Goal: Manage account settings

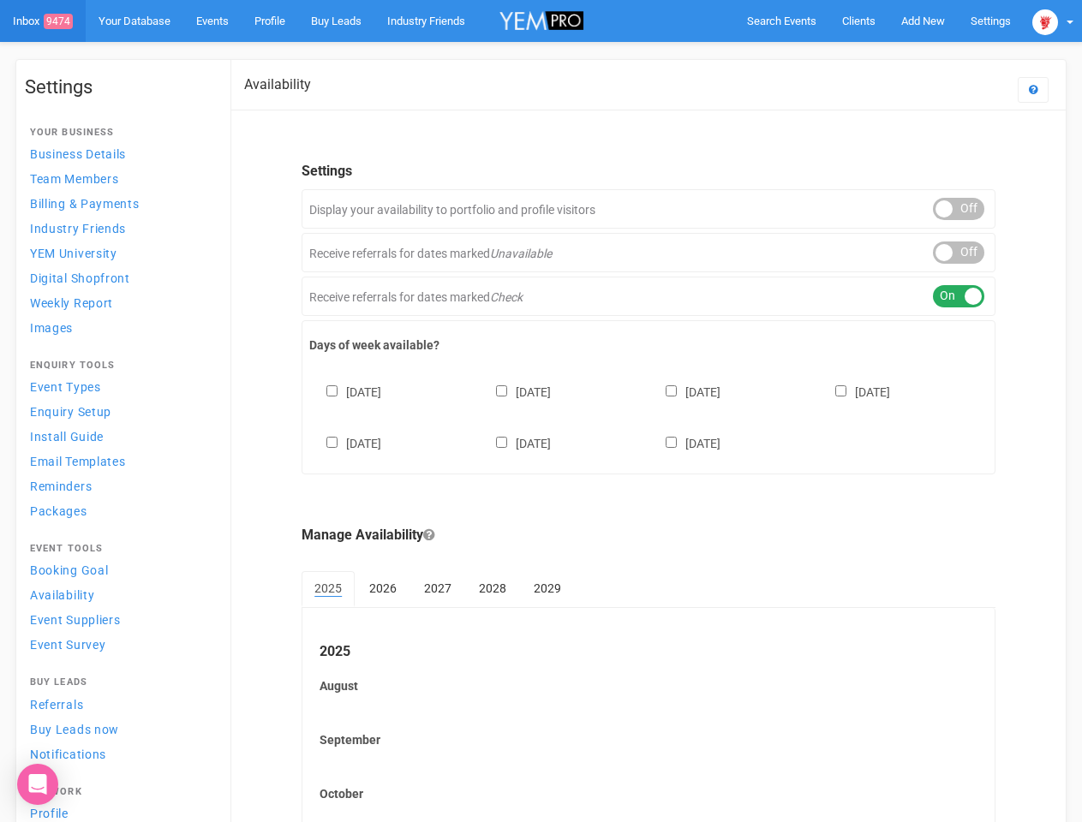
click at [541, 411] on div "[DATE] [DATE] [DATE] [DATE] [DATE] [DATE] [DATE]" at bounding box center [648, 409] width 678 height 103
click at [781, 21] on span "Search Events" at bounding box center [781, 21] width 69 height 13
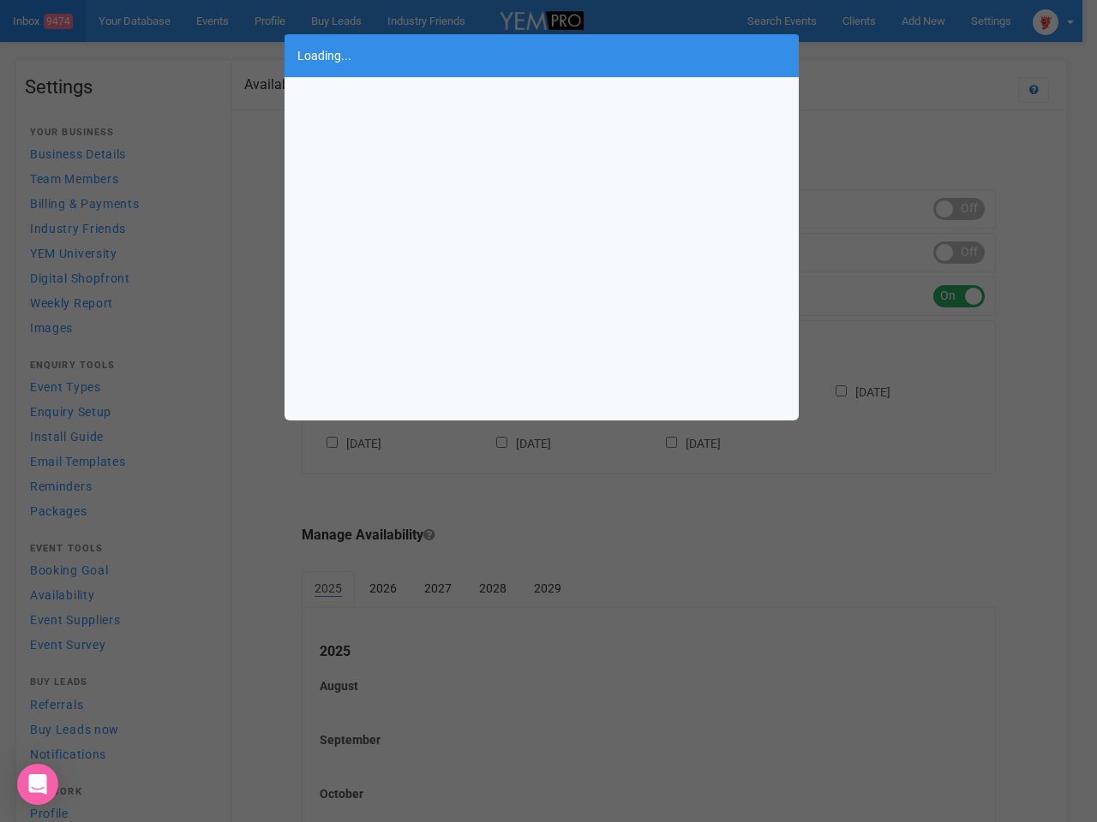
click at [923, 21] on div "Loading..." at bounding box center [548, 411] width 1097 height 822
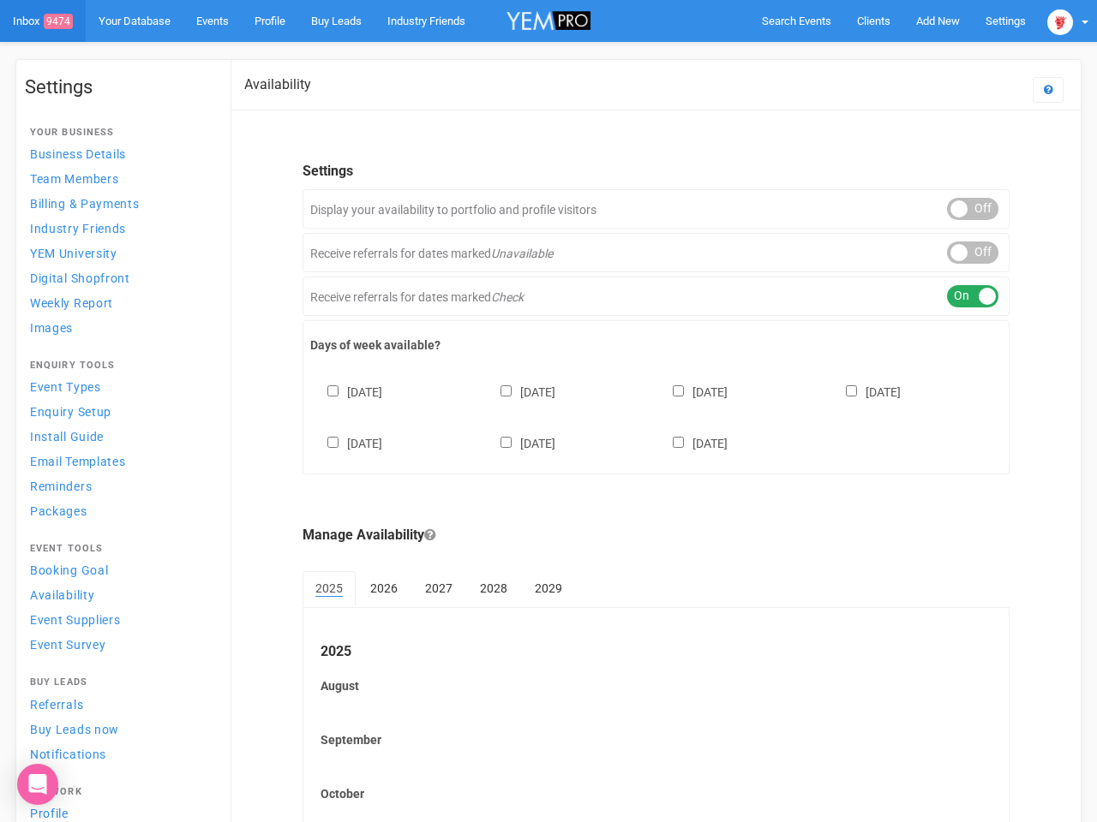
click at [883, 55] on body "Search Events Clients Add New New Client New Event New Enquiry Settings [GEOGRA…" at bounding box center [548, 522] width 1097 height 1045
click at [1053, 21] on img at bounding box center [1060, 22] width 26 height 26
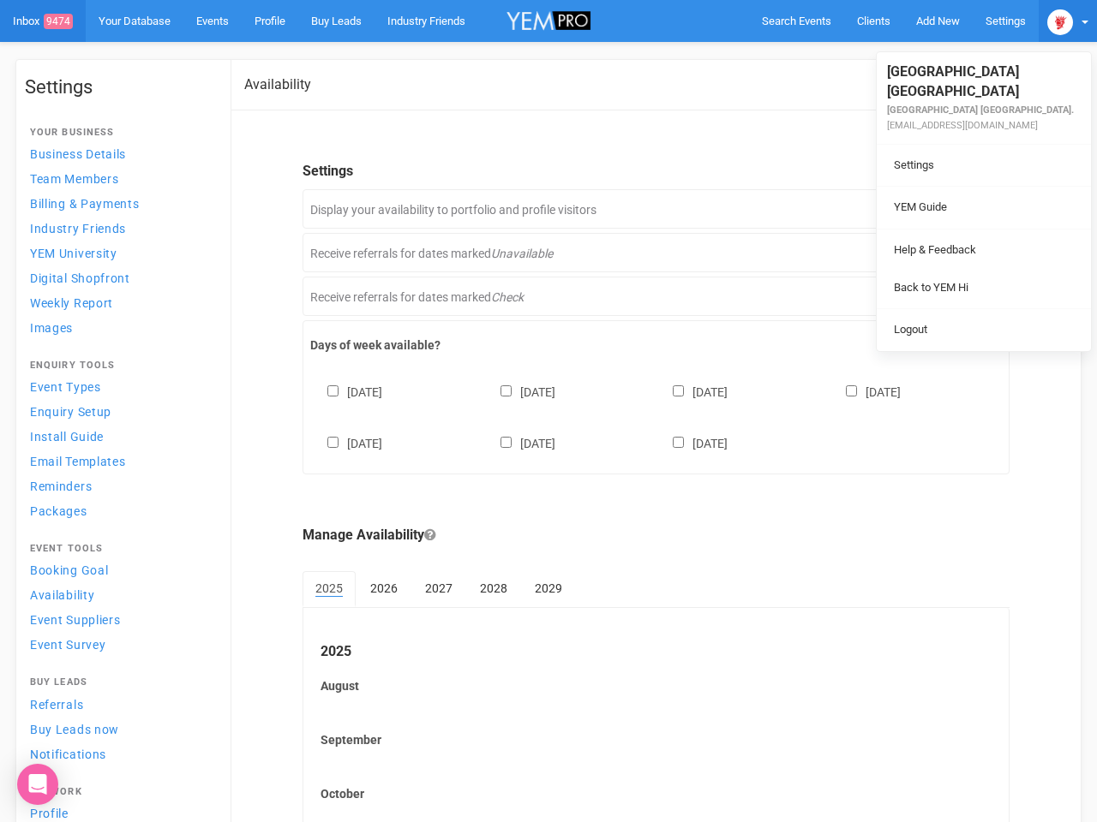
click at [959, 209] on div "ON OFF" at bounding box center [972, 209] width 51 height 22
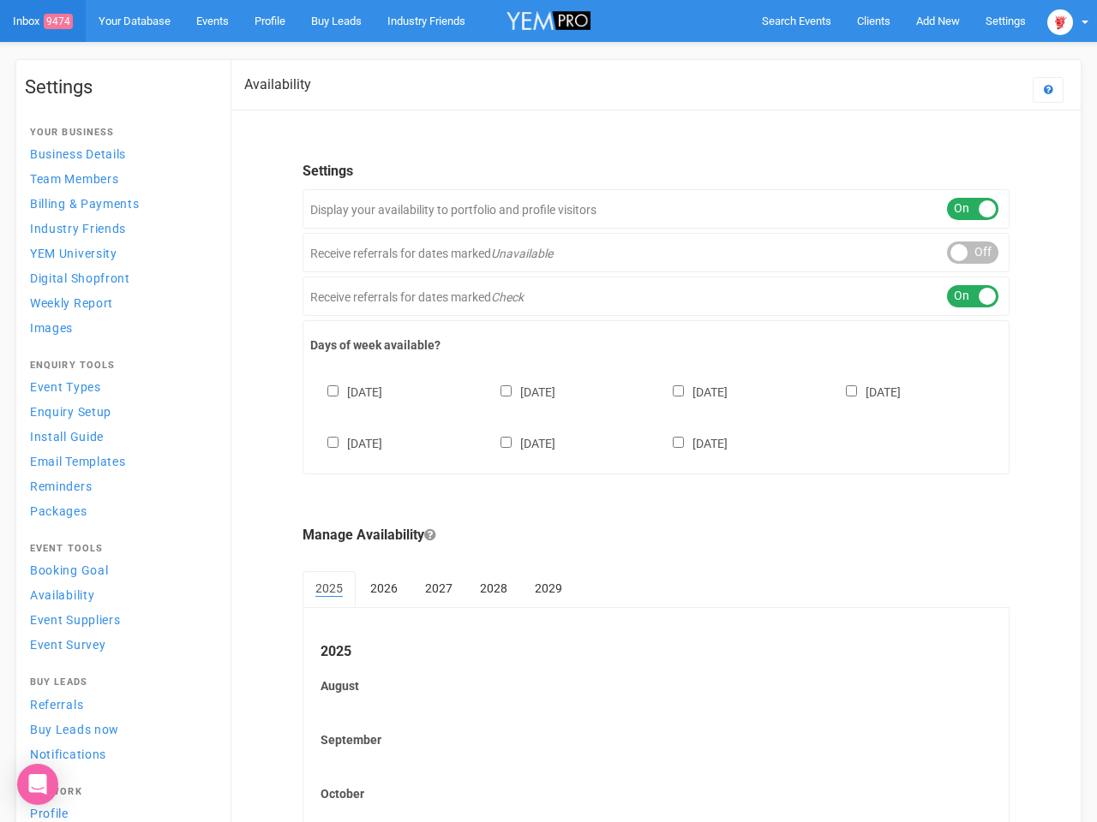
click at [959, 253] on div "ON OFF" at bounding box center [972, 253] width 51 height 22
click at [959, 296] on div "ON OFF" at bounding box center [972, 296] width 51 height 22
click at [648, 415] on div "[DATE] [DATE] [DATE] [DATE] [DATE] [DATE] [DATE]" at bounding box center [655, 409] width 691 height 103
